Goal: Communication & Community: Answer question/provide support

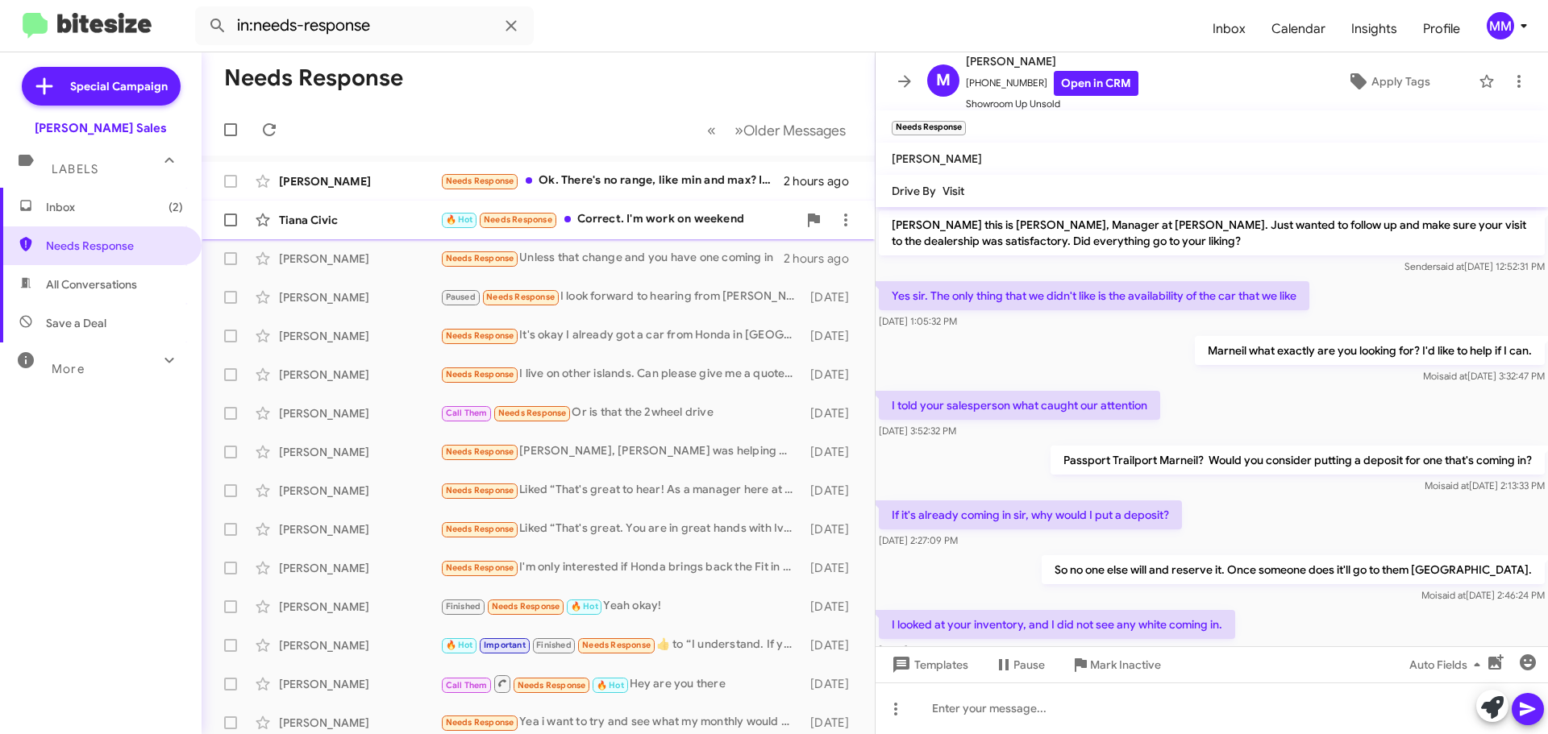
click at [418, 218] on div "Tiana Civic" at bounding box center [359, 220] width 161 height 16
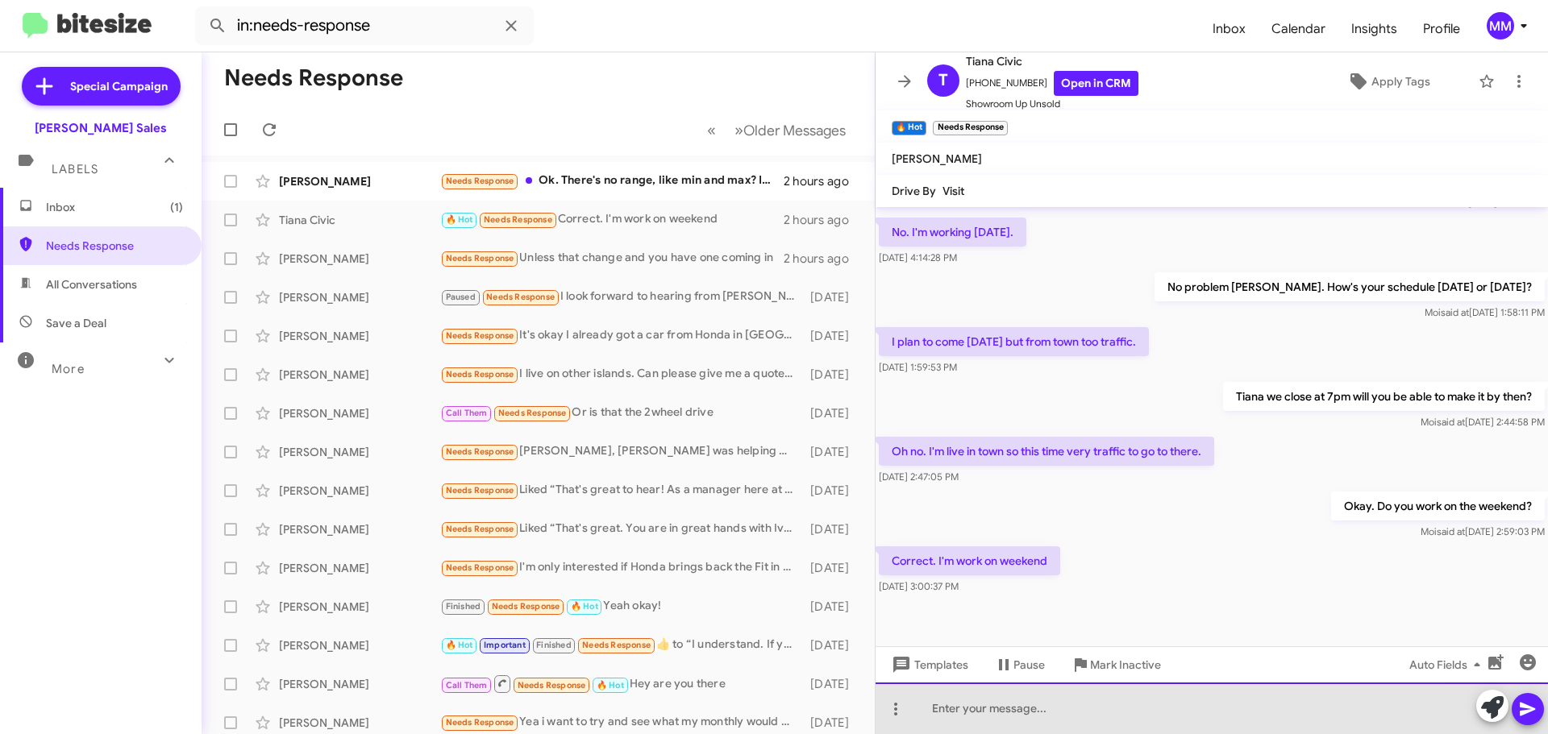
click at [984, 717] on div at bounding box center [1211, 709] width 672 height 52
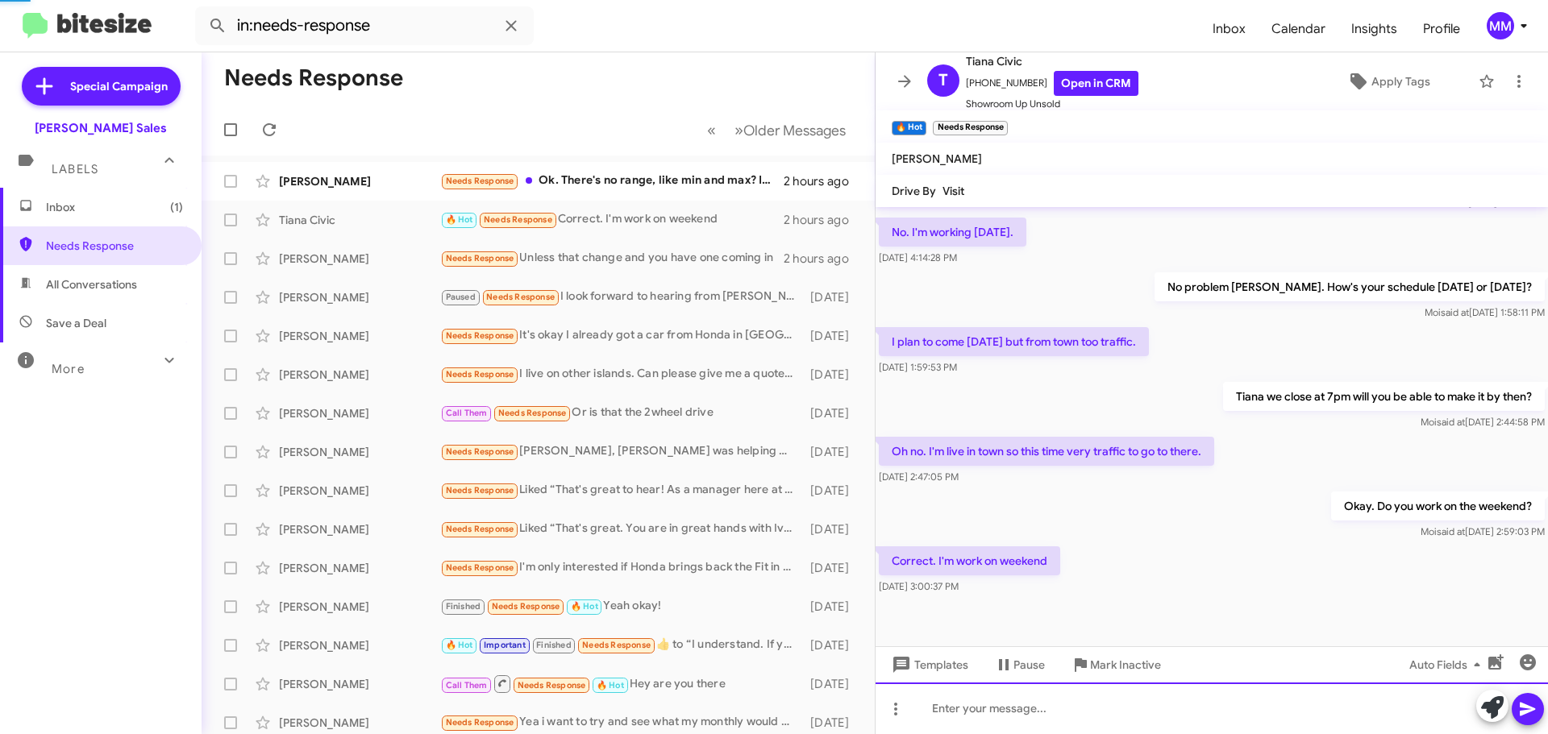
scroll to position [0, 0]
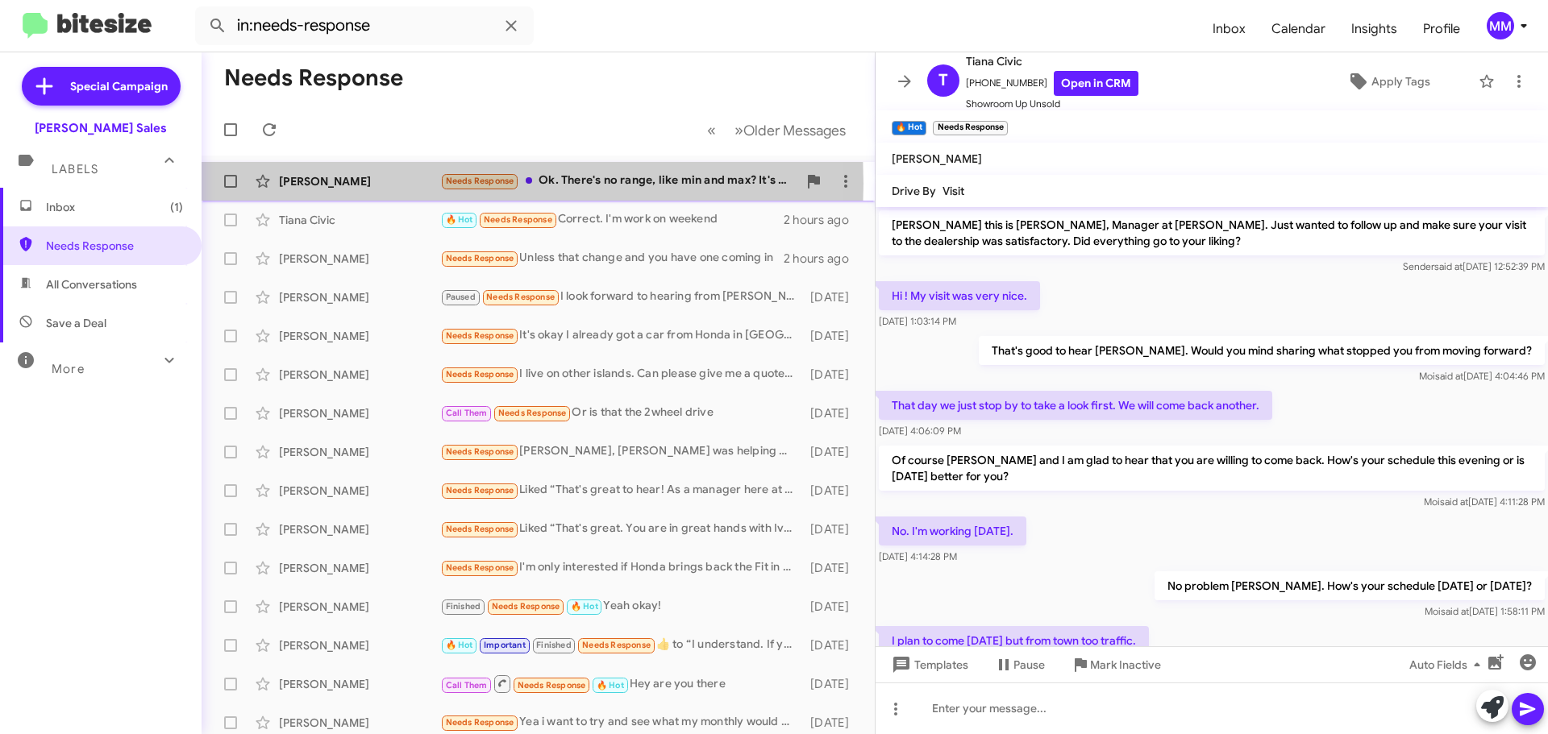
click at [341, 184] on div "[PERSON_NAME]" at bounding box center [359, 181] width 161 height 16
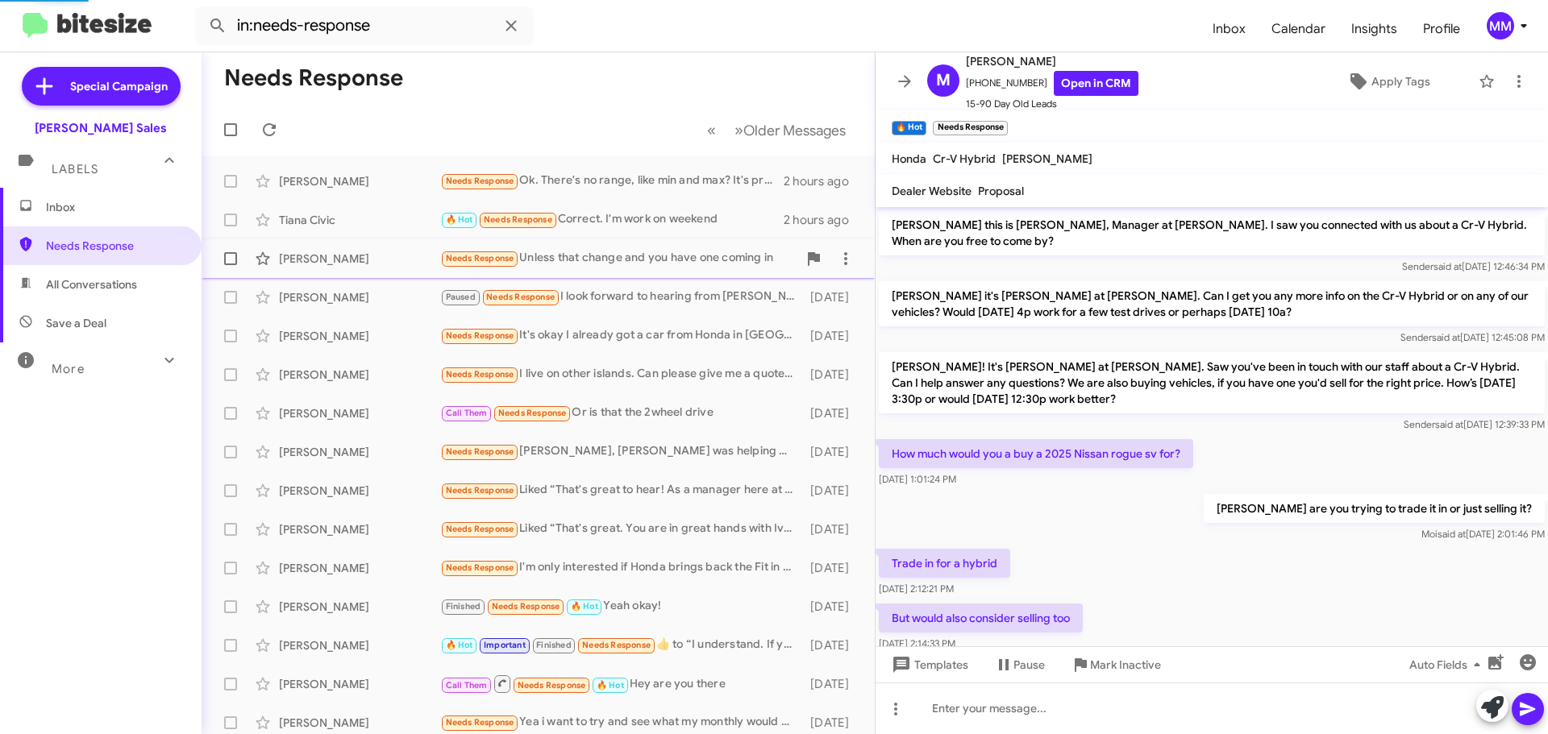
scroll to position [171, 0]
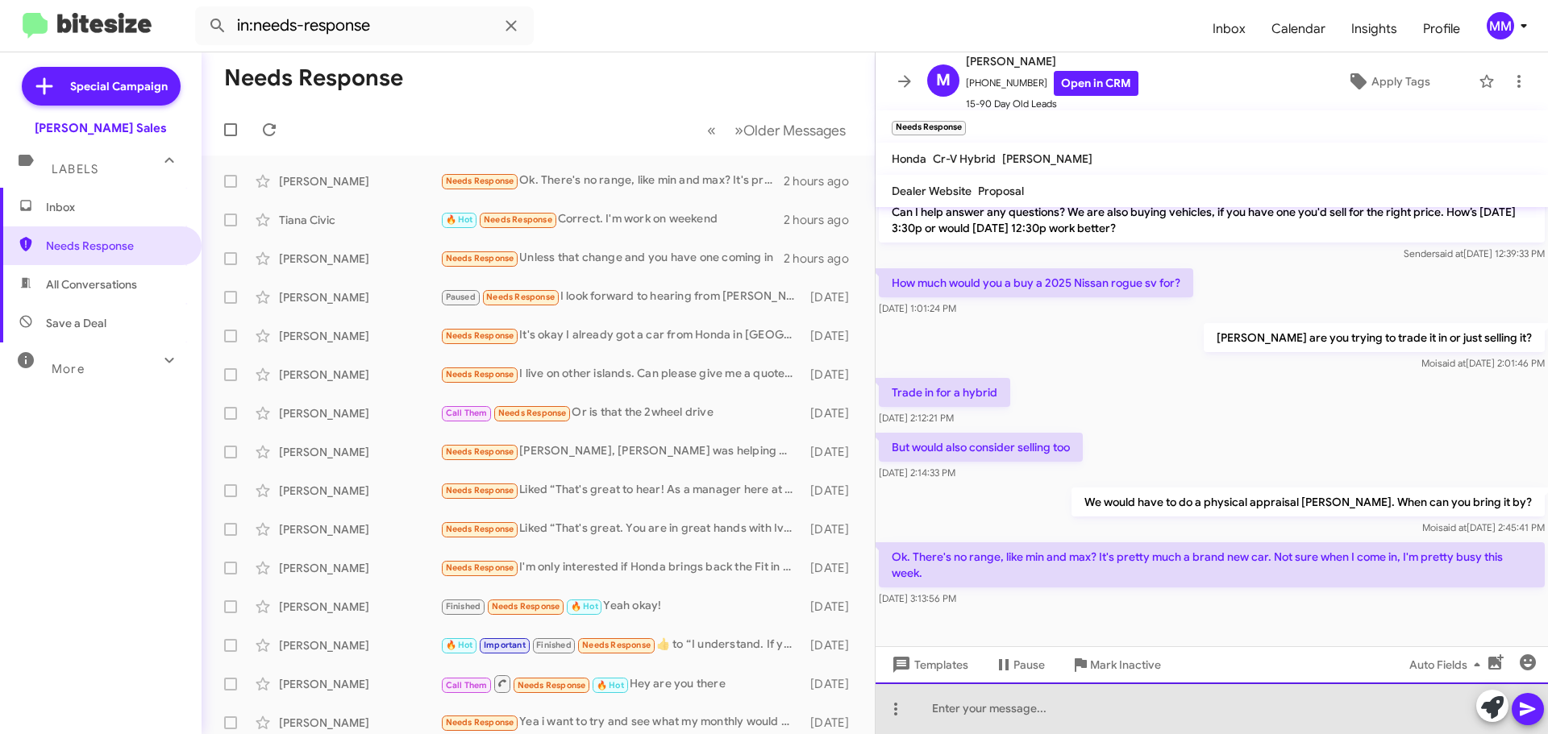
click at [985, 707] on div at bounding box center [1211, 709] width 672 height 52
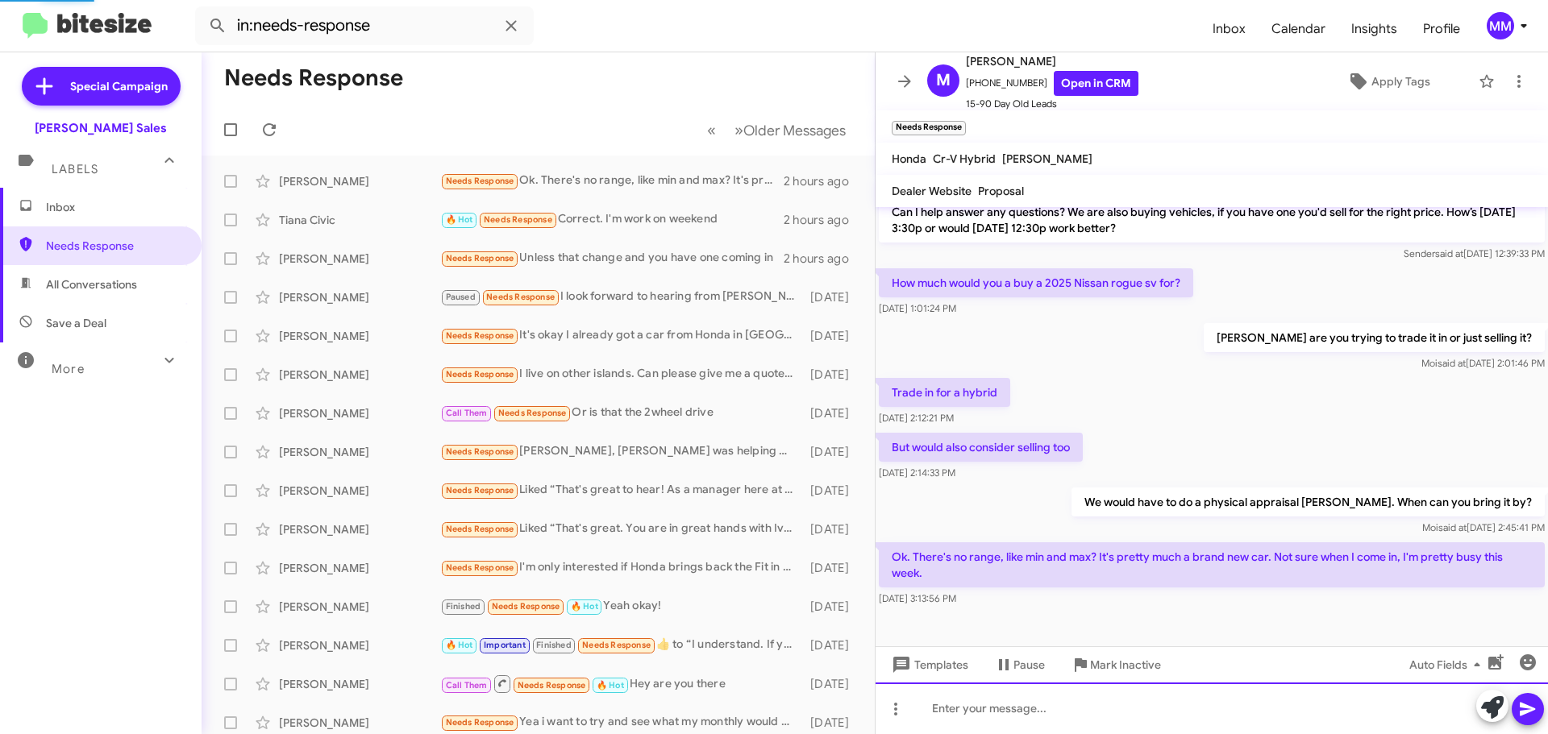
scroll to position [0, 0]
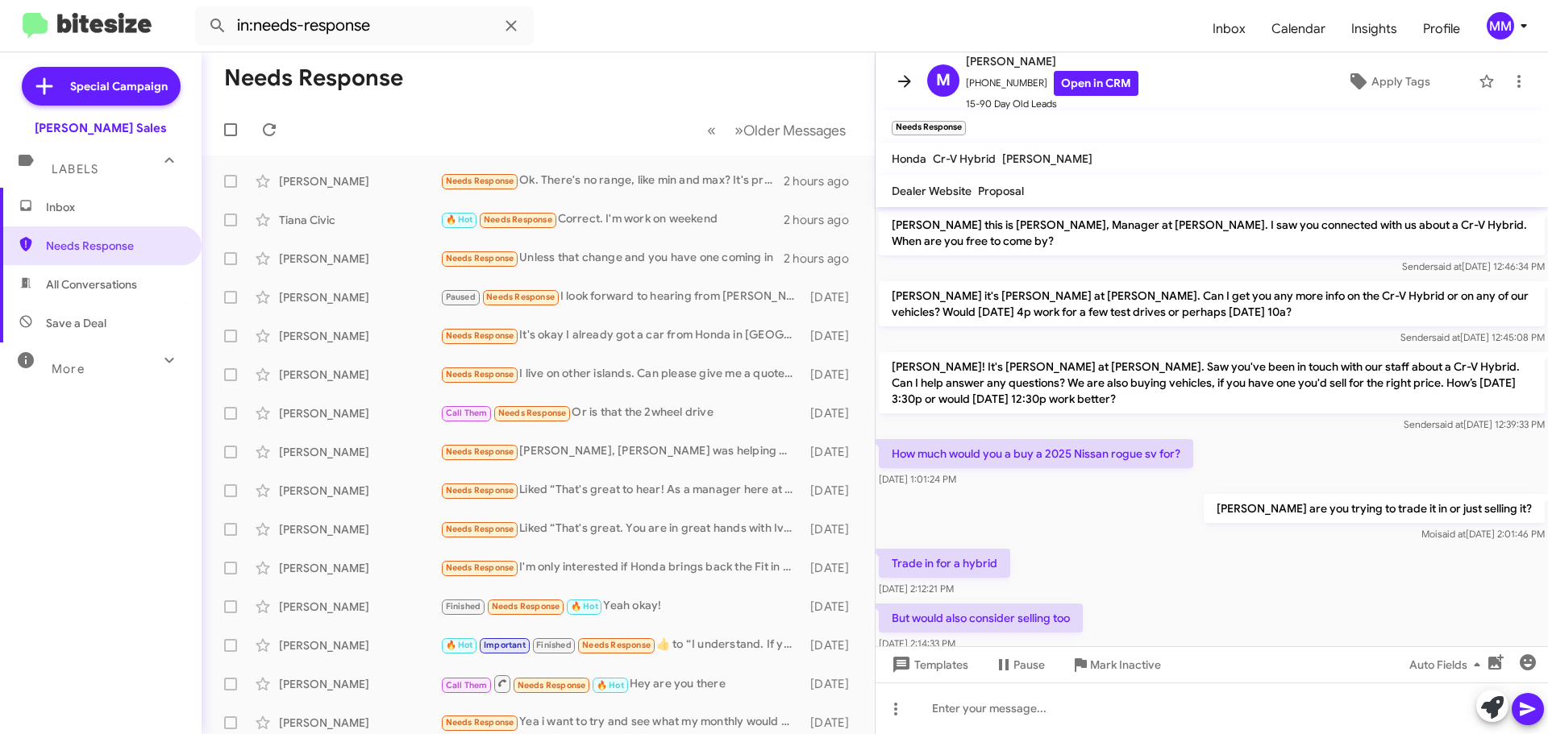
click at [906, 83] on icon at bounding box center [904, 81] width 19 height 19
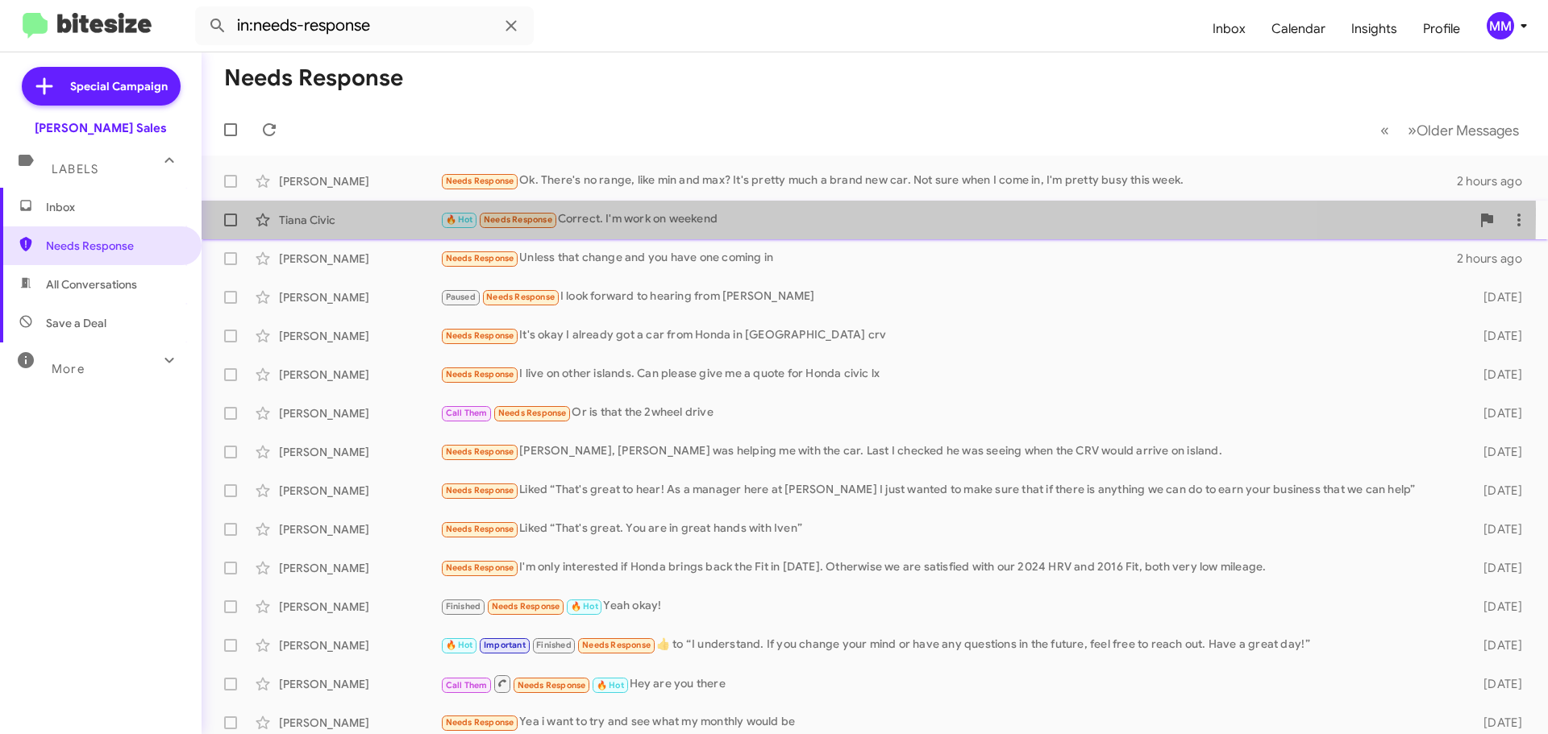
click at [300, 214] on div "Tiana Civic" at bounding box center [359, 220] width 161 height 16
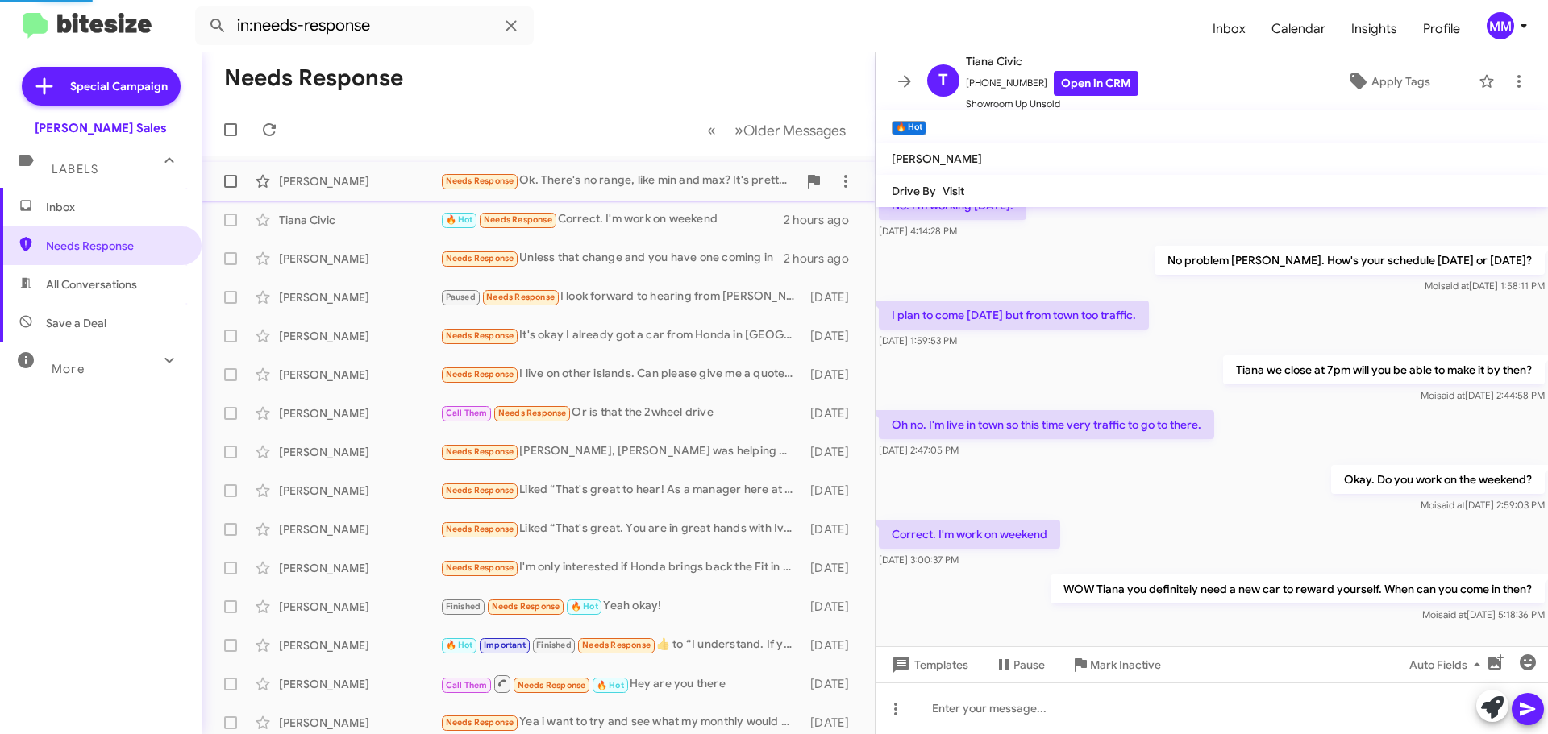
click at [307, 181] on div "[PERSON_NAME]" at bounding box center [359, 181] width 161 height 16
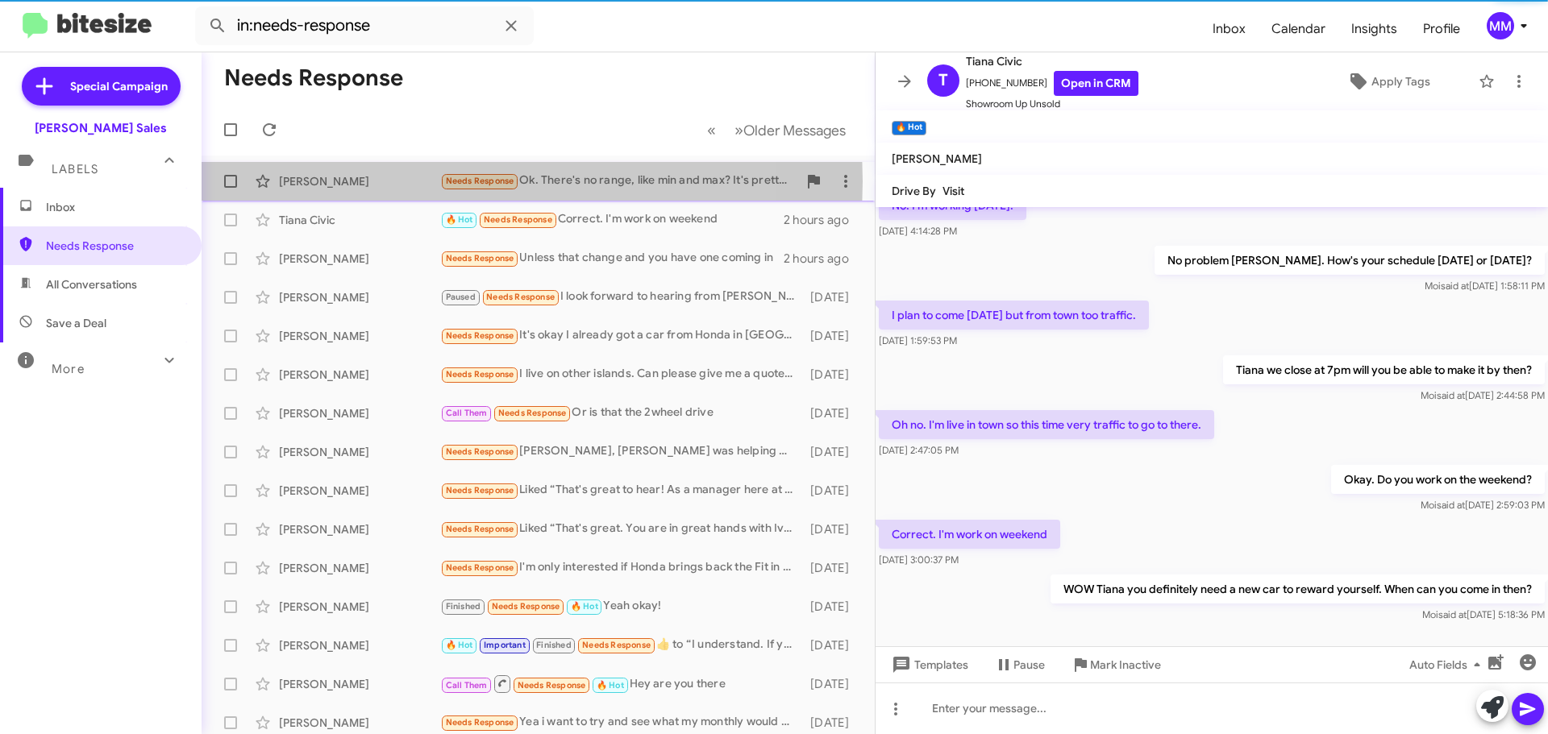
scroll to position [197, 0]
